Goal: Information Seeking & Learning: Learn about a topic

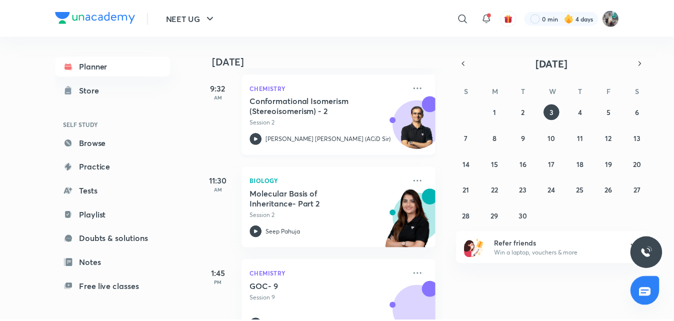
scroll to position [145, 0]
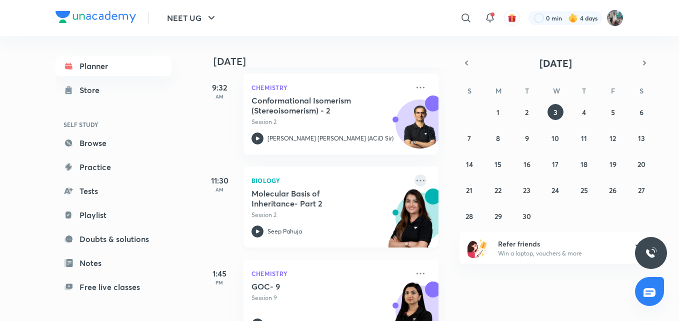
click at [414, 179] on icon at bounding box center [420, 180] width 12 height 12
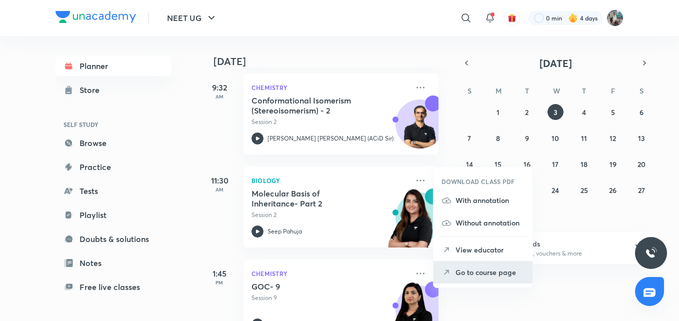
click at [482, 275] on p "Go to course page" at bounding box center [489, 272] width 69 height 10
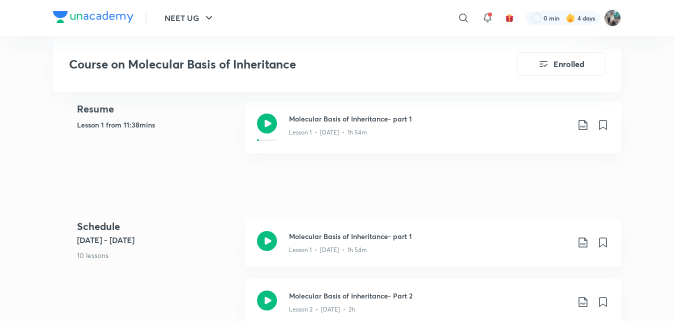
scroll to position [399, 0]
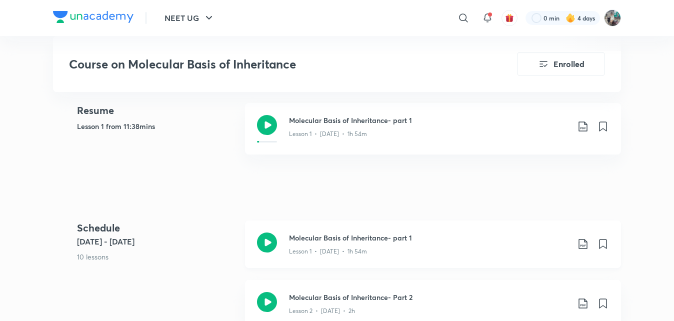
click at [324, 238] on h3 "Molecular Basis of Inheritance- part 1" at bounding box center [429, 237] width 280 height 10
